Goal: Find specific page/section: Find specific page/section

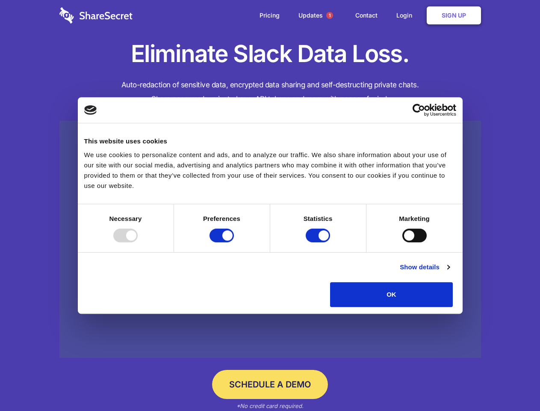
click at [138, 242] on div at bounding box center [125, 235] width 24 height 14
click at [234, 242] on input "Preferences" at bounding box center [222, 235] width 24 height 14
checkbox input "false"
click at [319, 242] on input "Statistics" at bounding box center [318, 235] width 24 height 14
checkbox input "false"
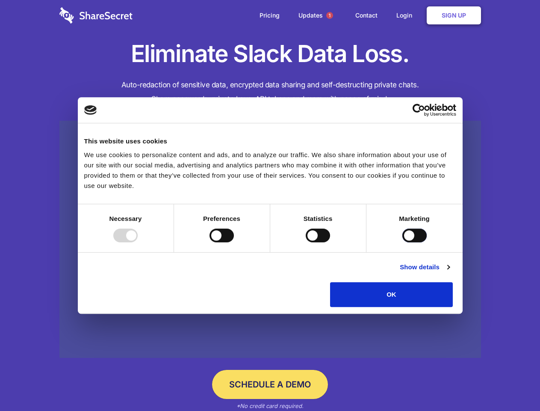
click at [403, 242] on input "Marketing" at bounding box center [415, 235] width 24 height 14
checkbox input "true"
click at [450, 272] on link "Show details" at bounding box center [425, 267] width 50 height 10
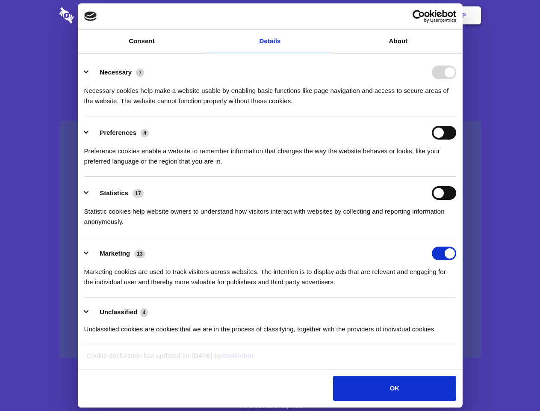
click at [456, 116] on li "Necessary 7 Necessary cookies help make a website usable by enabling basic func…" at bounding box center [270, 86] width 372 height 60
click at [329, 15] on span "1" at bounding box center [329, 15] width 7 height 7
